Goal: Task Accomplishment & Management: Complete application form

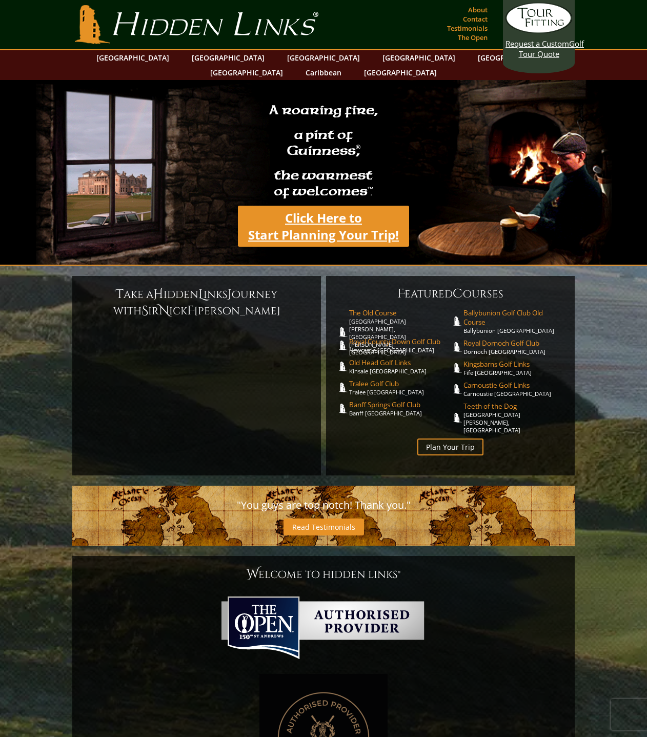
click at [334, 219] on link "Click Here to Start Planning Your Trip!" at bounding box center [323, 226] width 171 height 41
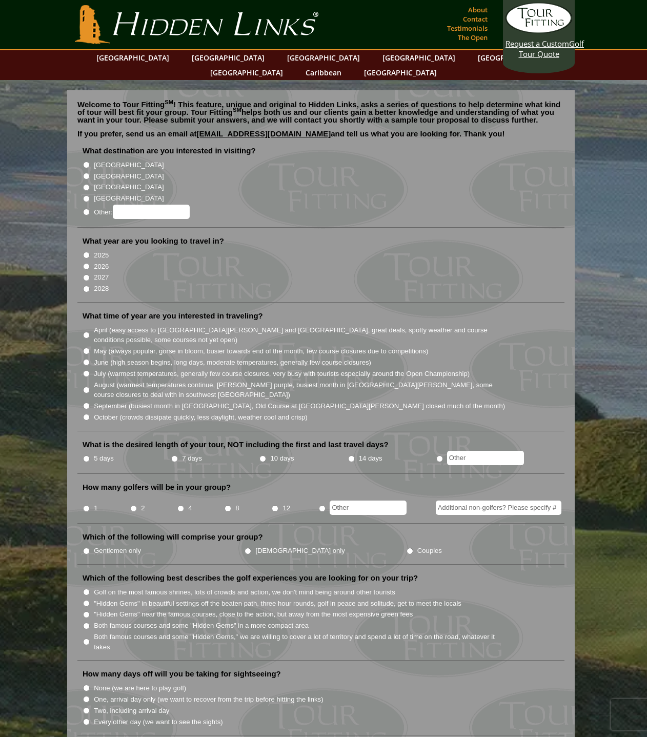
click at [98, 160] on label "[GEOGRAPHIC_DATA]" at bounding box center [129, 165] width 70 height 10
click at [90, 161] on input "[GEOGRAPHIC_DATA]" at bounding box center [86, 164] width 7 height 7
radio input "true"
click at [98, 272] on label "2027" at bounding box center [101, 277] width 15 height 10
click at [90, 274] on input "2027" at bounding box center [86, 277] width 7 height 7
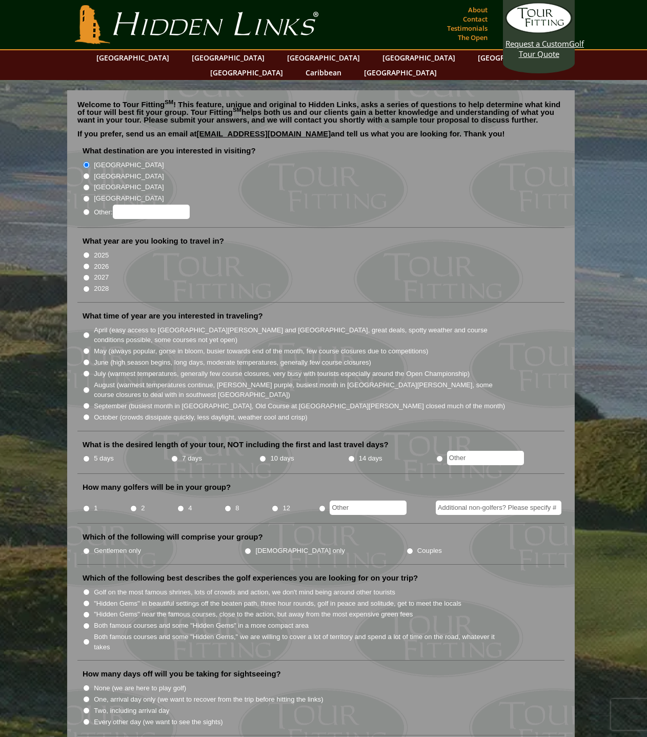
radio input "true"
click at [146, 346] on label "May (always popular, gorse in bloom, busier towards end of the month, few cours…" at bounding box center [261, 351] width 334 height 10
click at [90, 347] on input "May (always popular, gorse in bloom, busier towards end of the month, few cours…" at bounding box center [86, 350] width 7 height 7
radio input "true"
click at [108, 545] on label "Gentlemen only" at bounding box center [117, 550] width 47 height 10
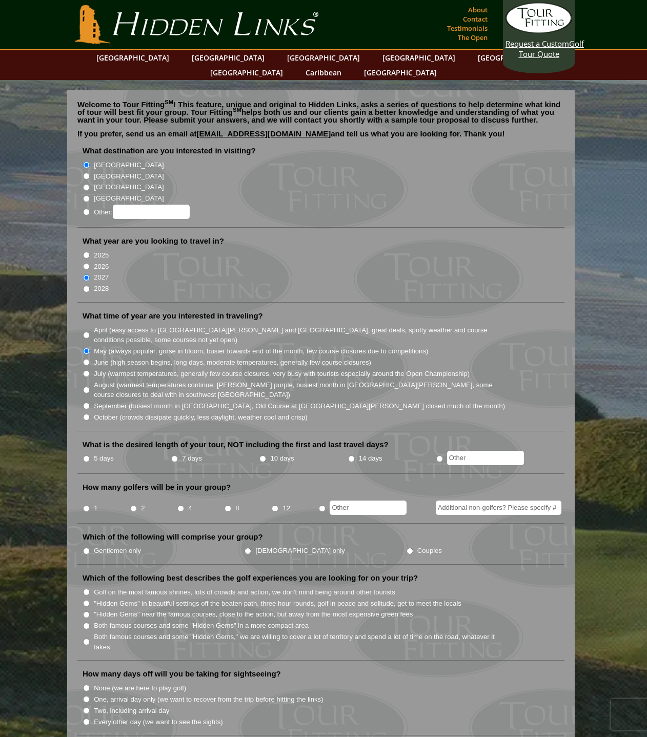
click at [90, 547] on input "Gentlemen only" at bounding box center [86, 550] width 7 height 7
radio input "true"
click at [152, 482] on li "How many golfers will be in your group? 1 2 4 8 12" at bounding box center [320, 503] width 487 height 42
click at [141, 503] on label "2" at bounding box center [143, 508] width 4 height 10
click at [137, 505] on input "2" at bounding box center [133, 508] width 7 height 7
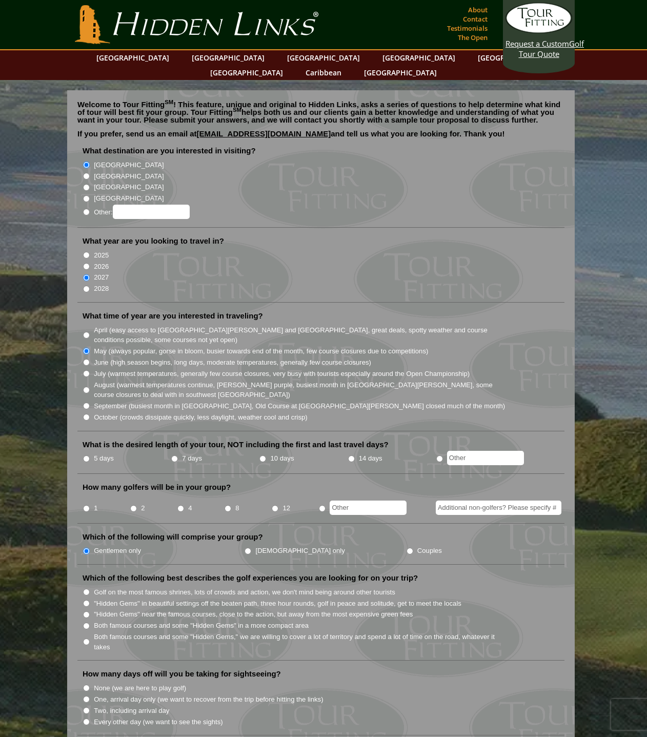
radio input "true"
click at [174, 455] on input "7 days" at bounding box center [174, 458] width 7 height 7
radio input "true"
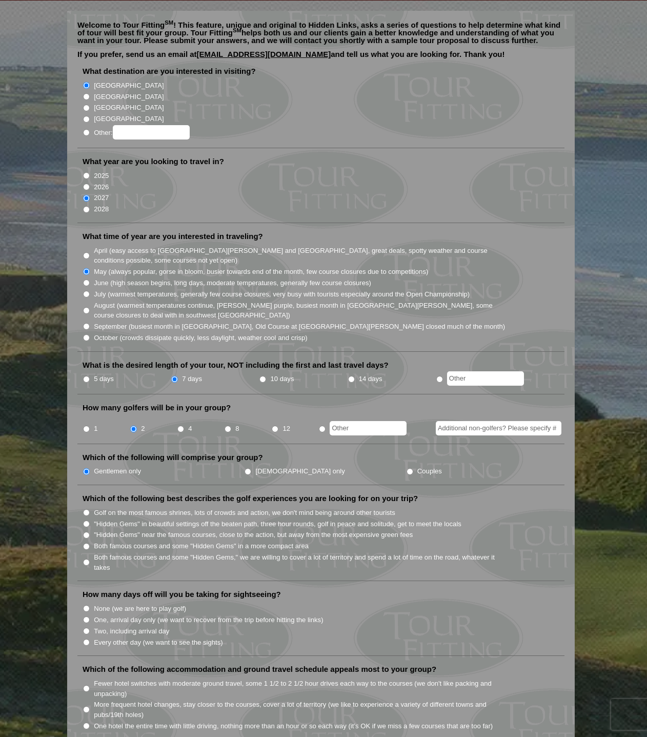
scroll to position [103, 0]
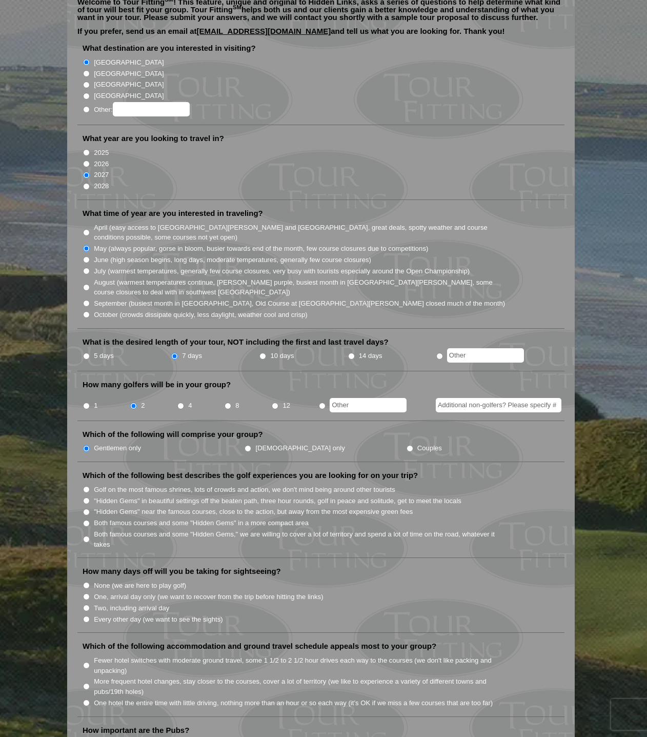
click at [126, 518] on label "Both famous courses and some "Hidden Gems" in a more compact area" at bounding box center [201, 523] width 215 height 10
click at [90, 520] on input "Both famous courses and some "Hidden Gems" in a more compact area" at bounding box center [86, 523] width 7 height 7
radio input "true"
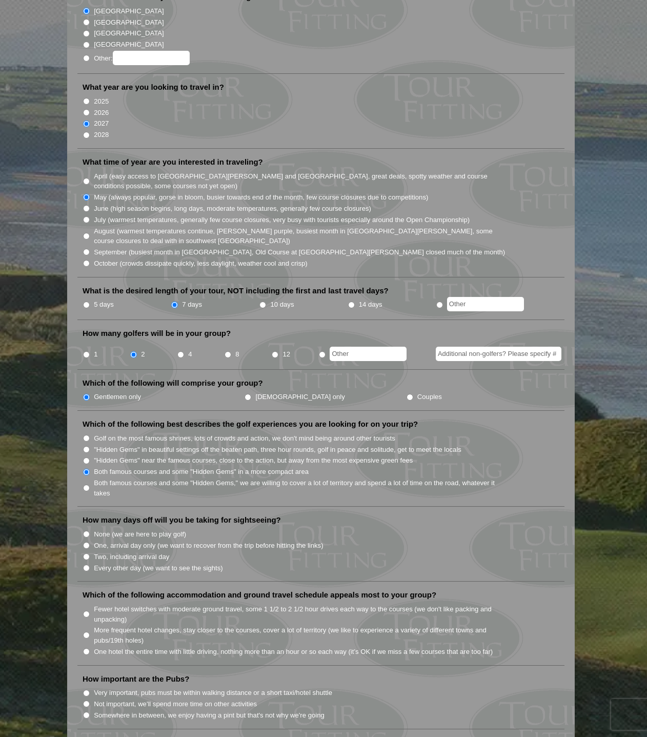
scroll to position [205, 0]
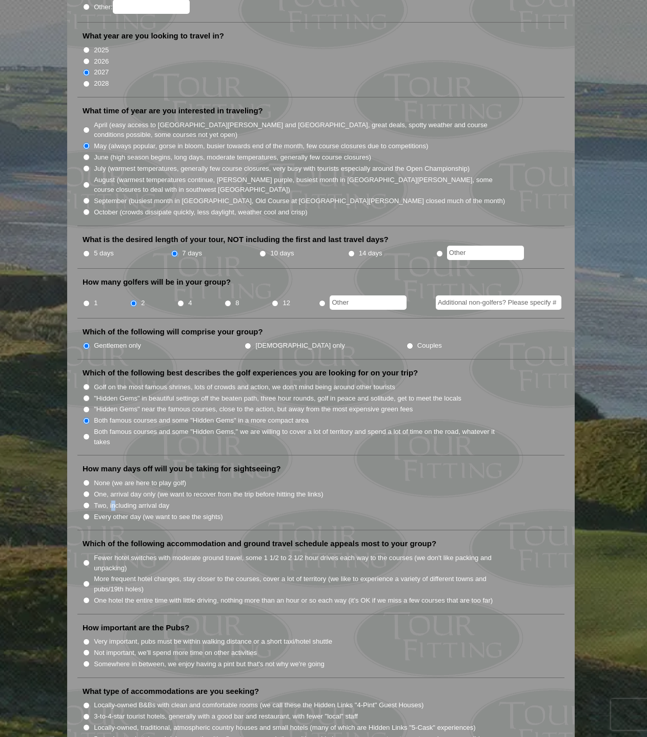
click at [116, 500] on label "Two, including arrival day" at bounding box center [131, 505] width 75 height 10
click at [121, 500] on label "Two, including arrival day" at bounding box center [131, 505] width 75 height 10
click at [90, 502] on input "Two, including arrival day" at bounding box center [86, 505] width 7 height 7
radio input "true"
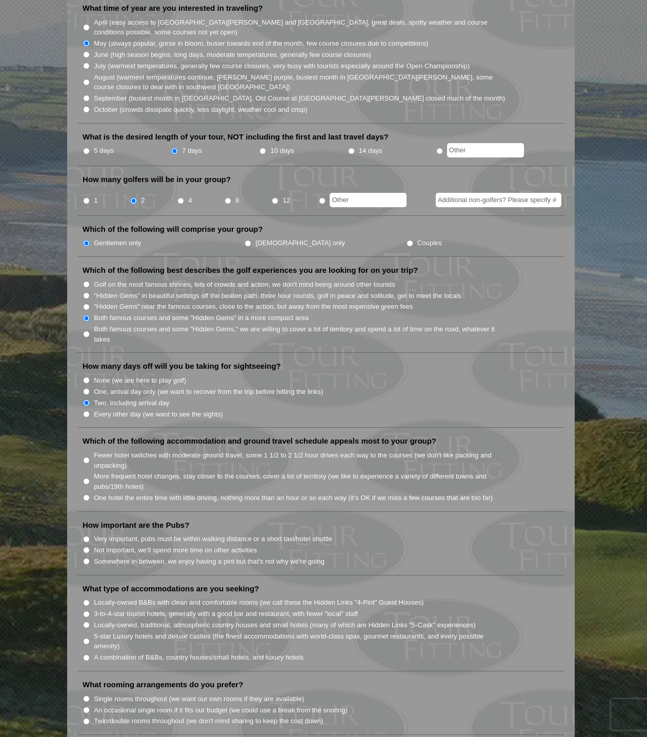
scroll to position [256, 0]
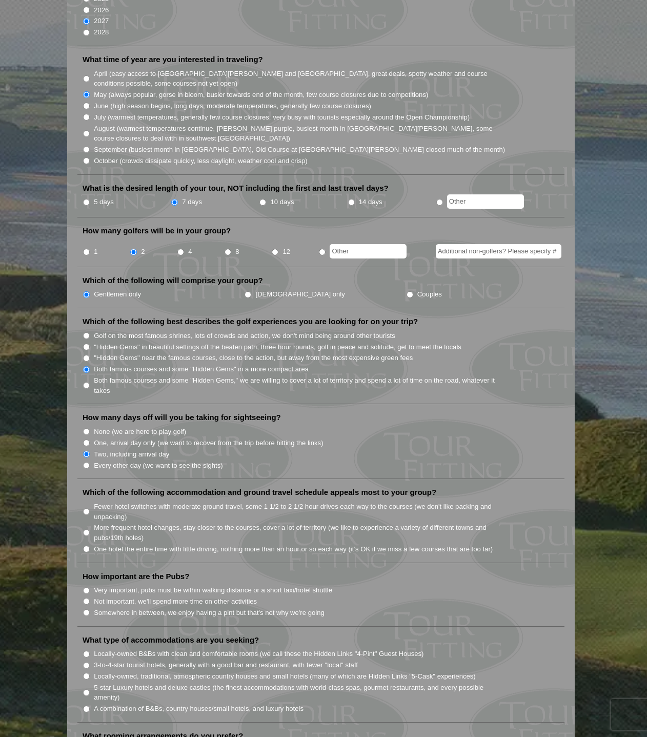
click at [115, 522] on label "More frequent hotel changes, stay closer to the courses, cover a lot of territo…" at bounding box center [300, 532] width 412 height 20
click at [90, 529] on input "More frequent hotel changes, stay closer to the courses, cover a lot of territo…" at bounding box center [86, 532] width 7 height 7
radio input "true"
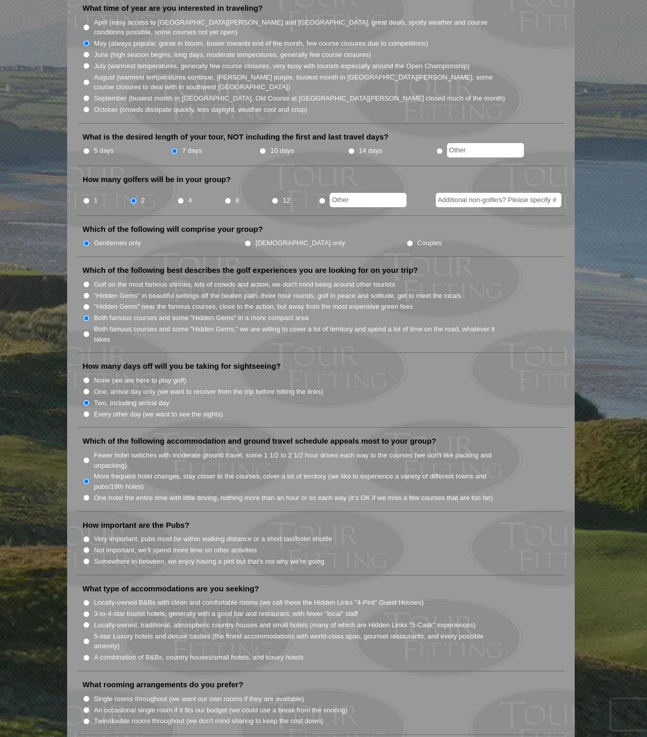
scroll to position [359, 0]
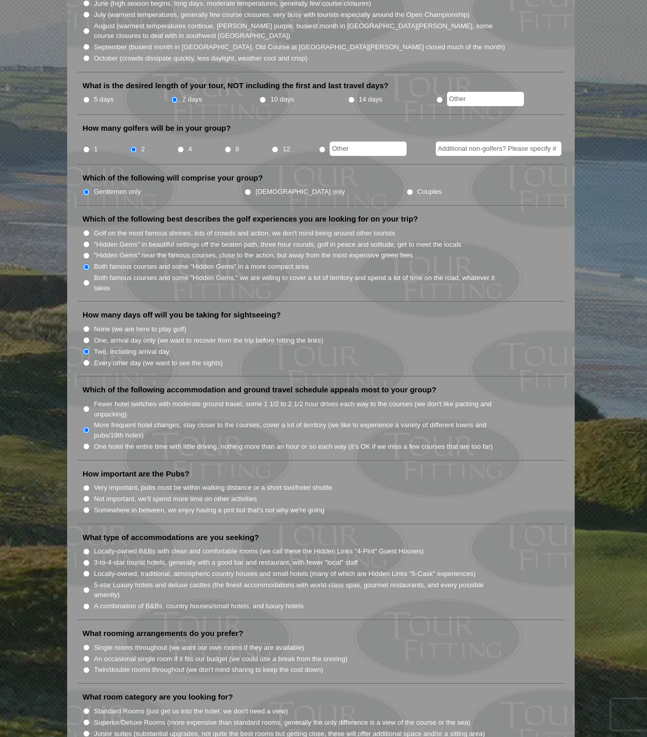
click at [130, 494] on label "Not important, we'll spend more time on other activities" at bounding box center [175, 499] width 163 height 10
click at [90, 495] on input "Not important, we'll spend more time on other activities" at bounding box center [86, 498] width 7 height 7
radio input "true"
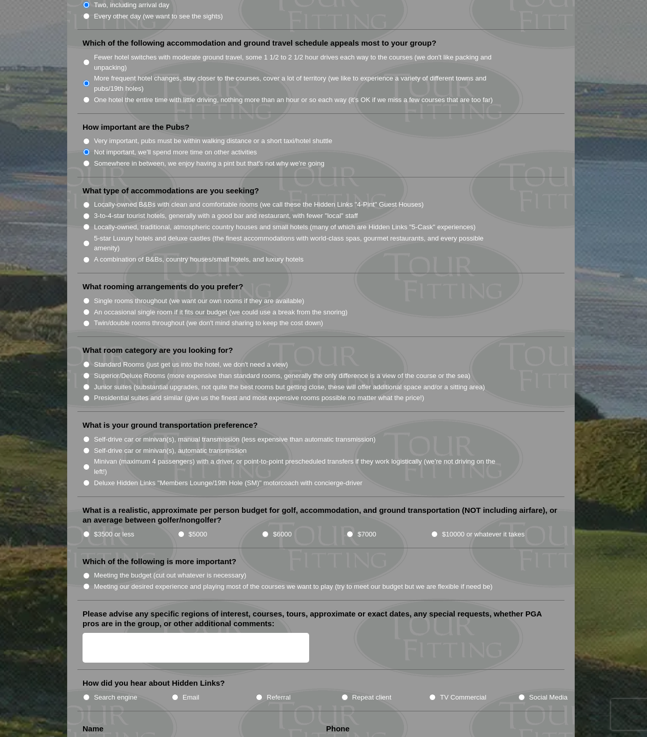
scroll to position [718, 0]
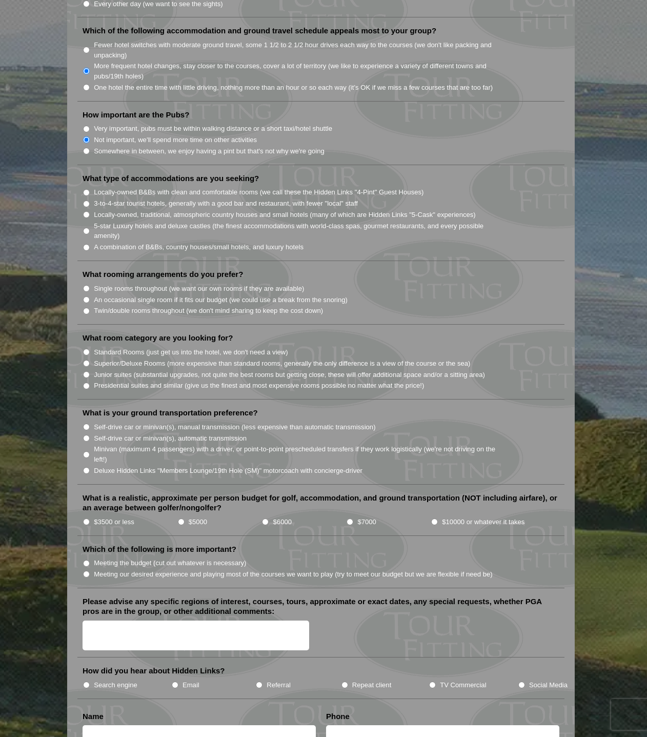
click at [99, 517] on label "$3500 or less" at bounding box center [114, 522] width 40 height 10
click at [90, 518] on input "$3500 or less" at bounding box center [86, 521] width 7 height 7
radio input "true"
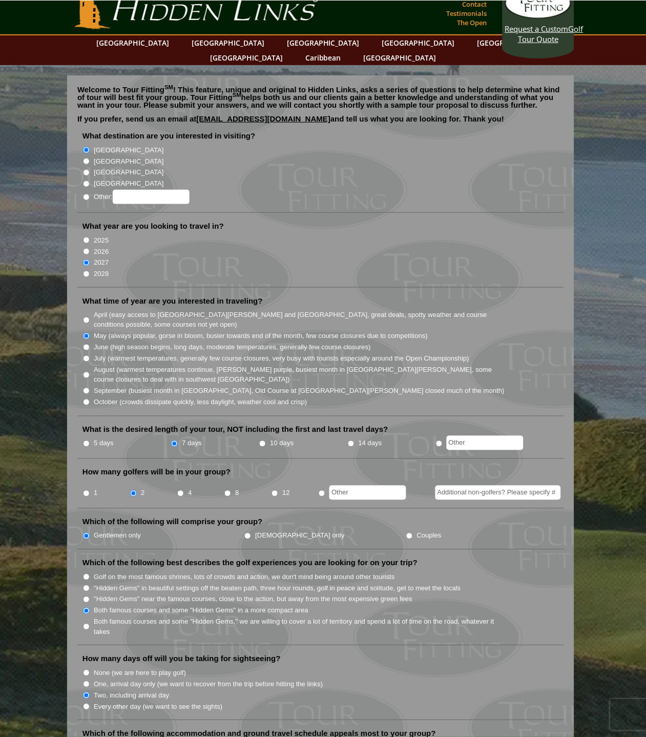
scroll to position [0, 0]
